Goal: Transaction & Acquisition: Obtain resource

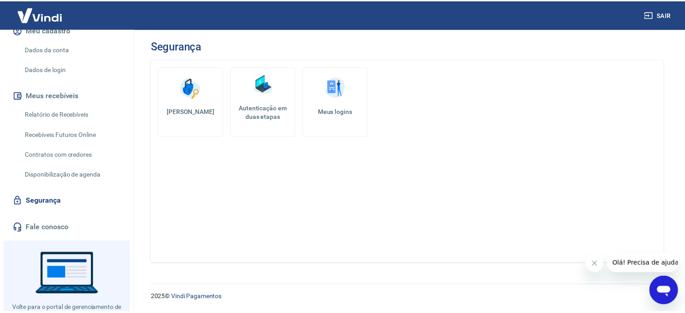
scroll to position [153, 0]
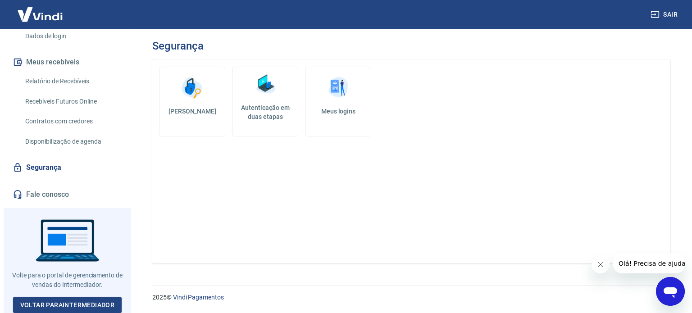
click at [48, 172] on link "Segurança" at bounding box center [67, 168] width 113 height 20
click at [275, 105] on h5 "Autenticação em duas etapas" at bounding box center [265, 112] width 58 height 18
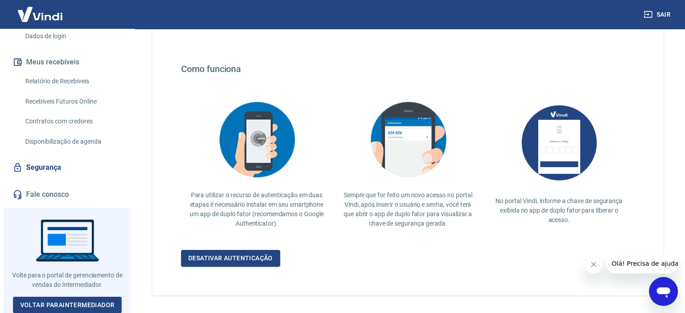
scroll to position [175, 0]
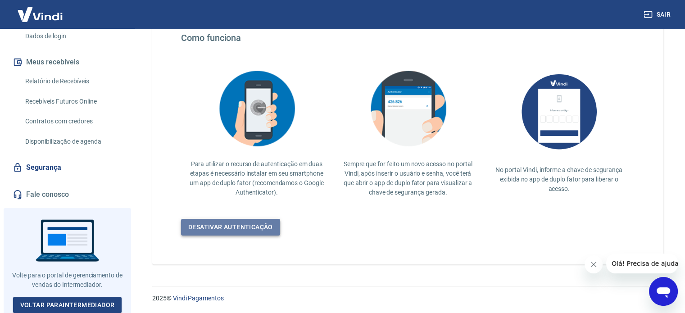
click at [250, 230] on link "Desativar autenticação" at bounding box center [230, 227] width 99 height 17
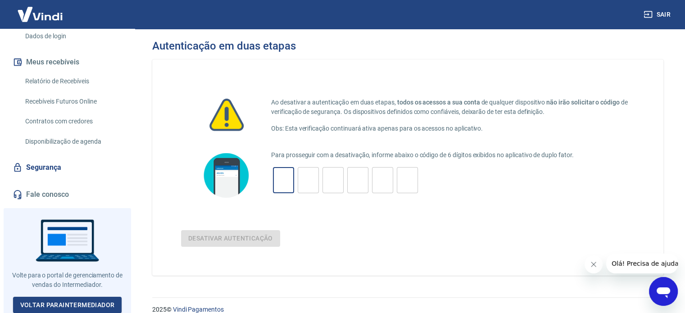
click at [283, 177] on input "tel" at bounding box center [283, 180] width 21 height 19
type input "8"
type input "6"
type input "1"
type input "9"
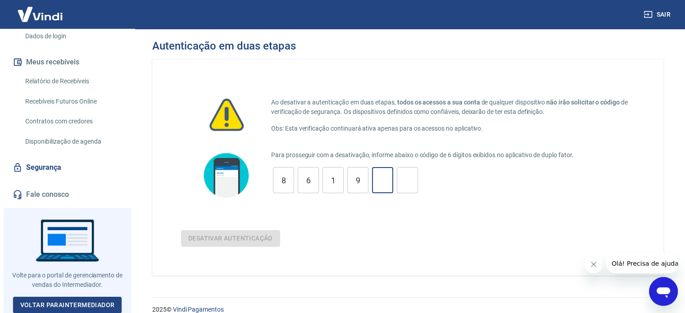
type input "2"
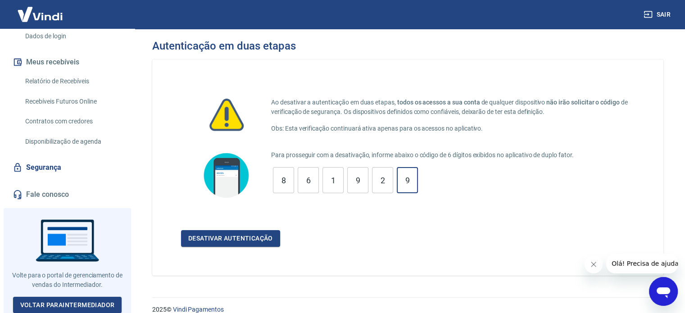
type input "9"
click at [181, 230] on button "Desativar autenticação" at bounding box center [230, 238] width 99 height 17
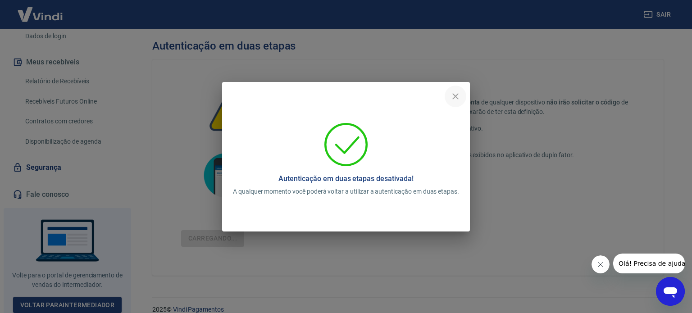
click at [454, 91] on icon "close" at bounding box center [455, 96] width 11 height 11
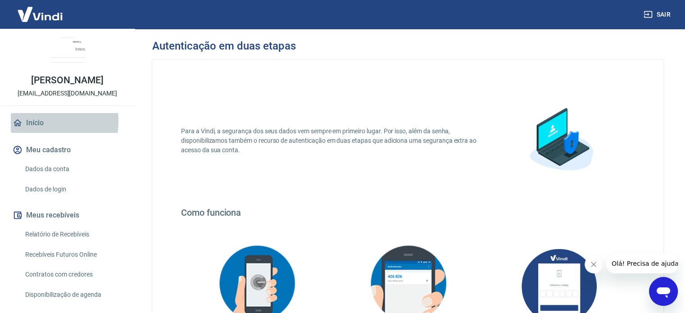
click at [38, 121] on link "Início" at bounding box center [67, 123] width 113 height 20
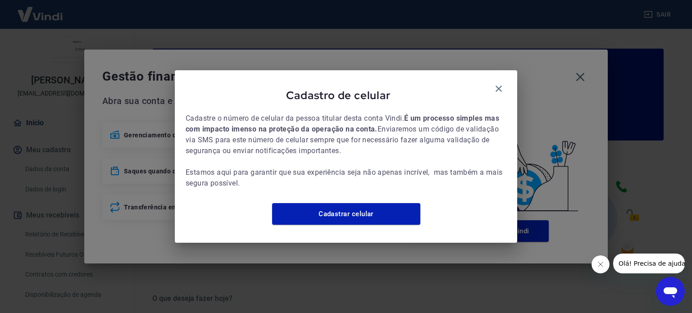
drag, startPoint x: 496, startPoint y: 81, endPoint x: 534, endPoint y: 81, distance: 37.8
click at [500, 86] on icon "button" at bounding box center [498, 89] width 6 height 6
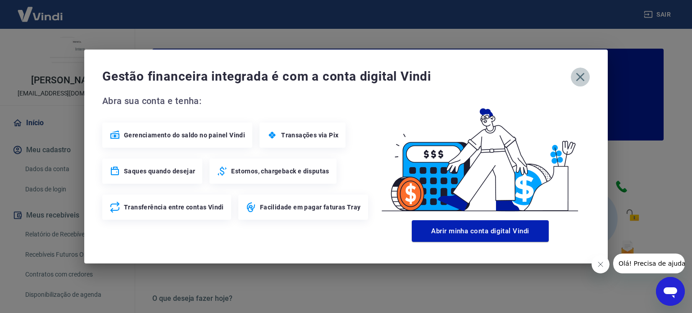
click at [577, 77] on icon "button" at bounding box center [580, 77] width 14 height 14
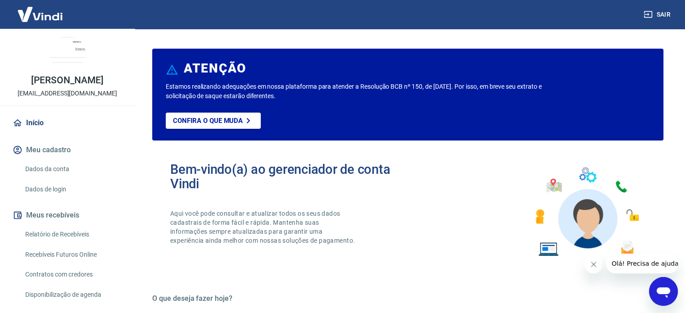
click at [59, 144] on button "Meu cadastro" at bounding box center [67, 150] width 113 height 20
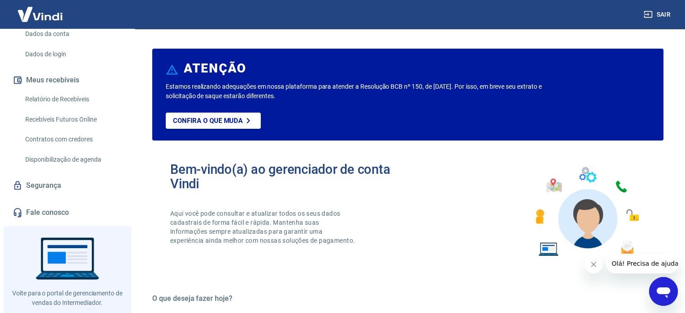
click at [63, 92] on link "Relatório de Recebíveis" at bounding box center [73, 99] width 102 height 18
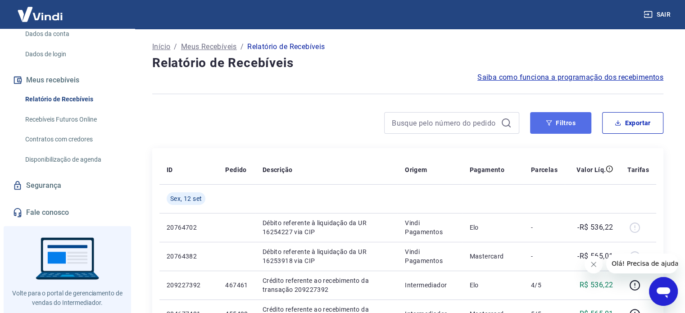
click at [586, 126] on button "Filtros" at bounding box center [560, 123] width 61 height 22
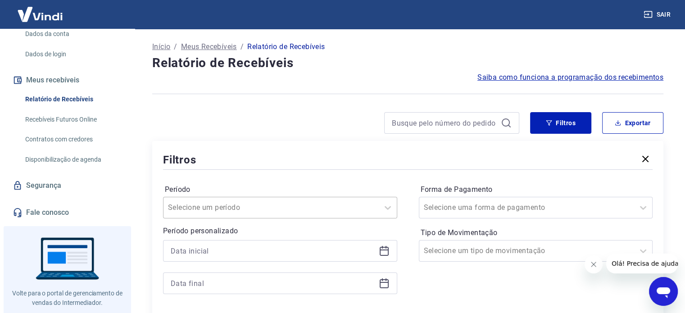
click at [241, 207] on div "Selecione um período" at bounding box center [280, 208] width 234 height 22
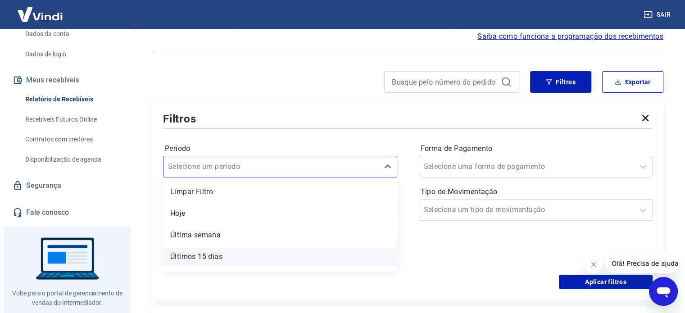
scroll to position [60, 0]
click at [231, 264] on div "Últimos 6 meses" at bounding box center [280, 261] width 234 height 18
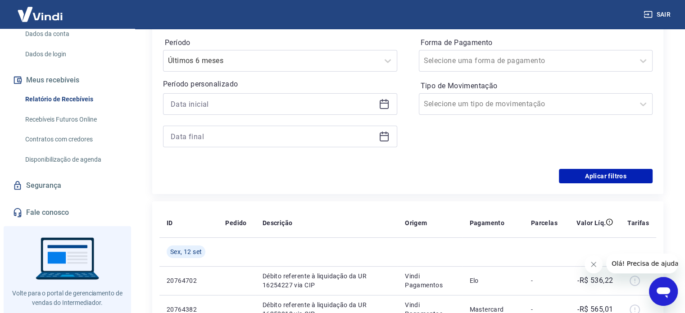
scroll to position [131, 0]
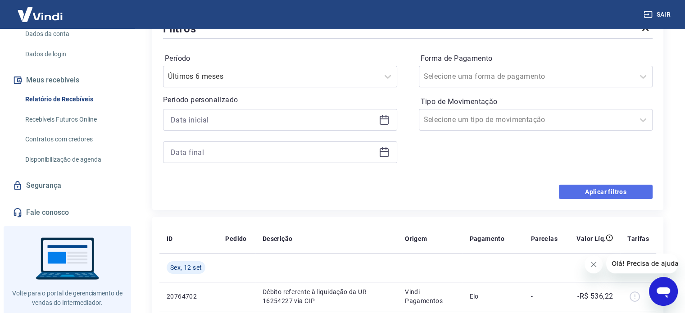
click at [598, 189] on button "Aplicar filtros" at bounding box center [606, 192] width 94 height 14
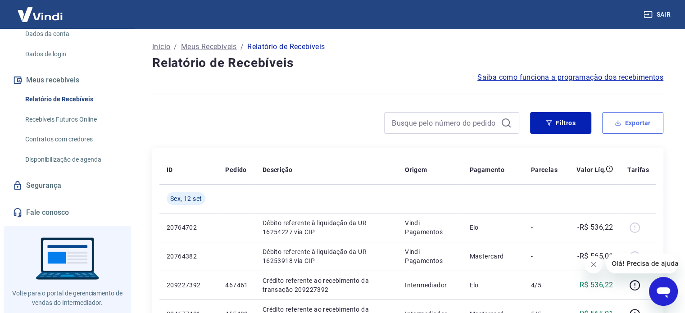
click at [643, 122] on button "Exportar" at bounding box center [632, 123] width 61 height 22
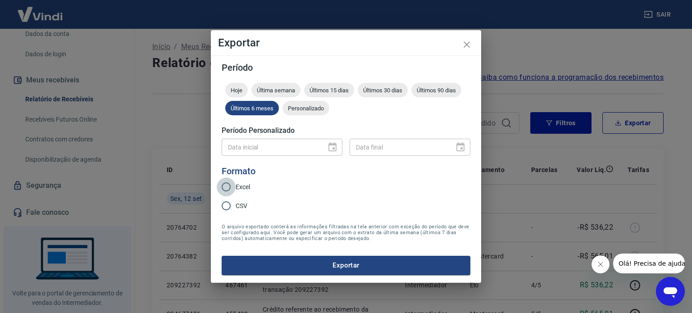
click at [223, 189] on input "Excel" at bounding box center [226, 186] width 19 height 19
radio input "true"
click at [443, 90] on span "Últimos 90 dias" at bounding box center [436, 90] width 50 height 7
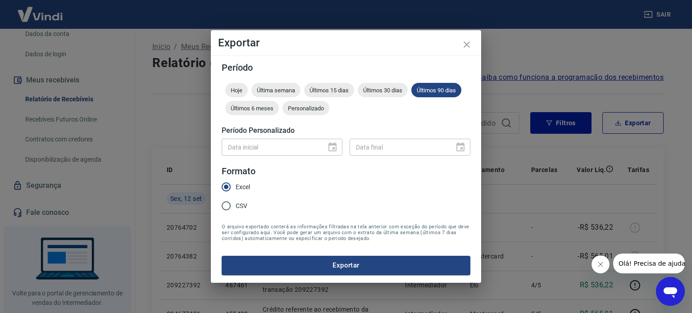
click at [233, 100] on div "Hoje Última semana Últimos 15 dias Últimos 30 dias Últimos 90 dias Últimos 6 me…" at bounding box center [346, 101] width 249 height 36
click at [245, 111] on span "Últimos 6 meses" at bounding box center [252, 108] width 54 height 7
click at [464, 147] on div "Data final" at bounding box center [410, 147] width 121 height 17
click at [395, 261] on button "Exportar" at bounding box center [346, 265] width 249 height 19
